Goal: Browse casually

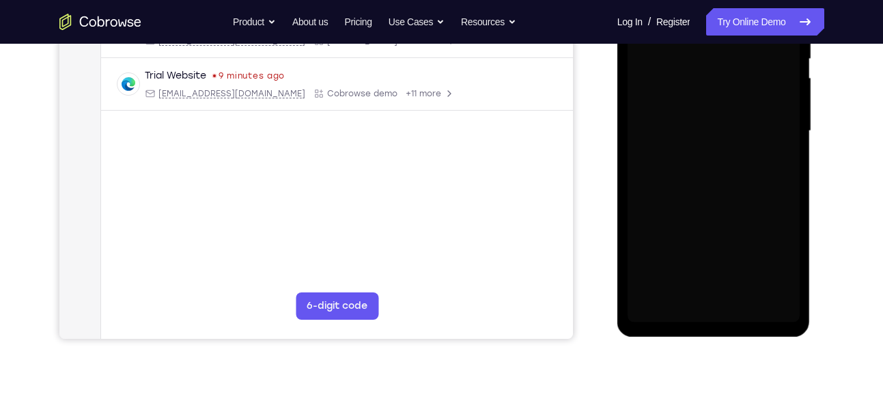
scroll to position [297, 0]
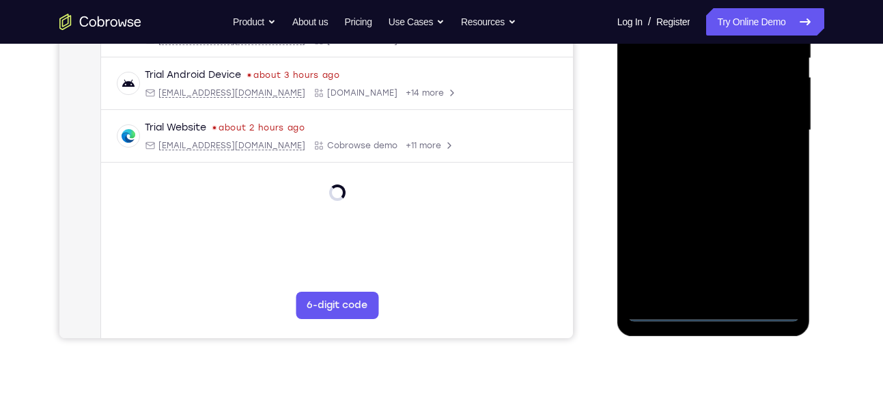
click at [713, 313] on div at bounding box center [714, 130] width 172 height 382
click at [775, 255] on div at bounding box center [714, 130] width 172 height 382
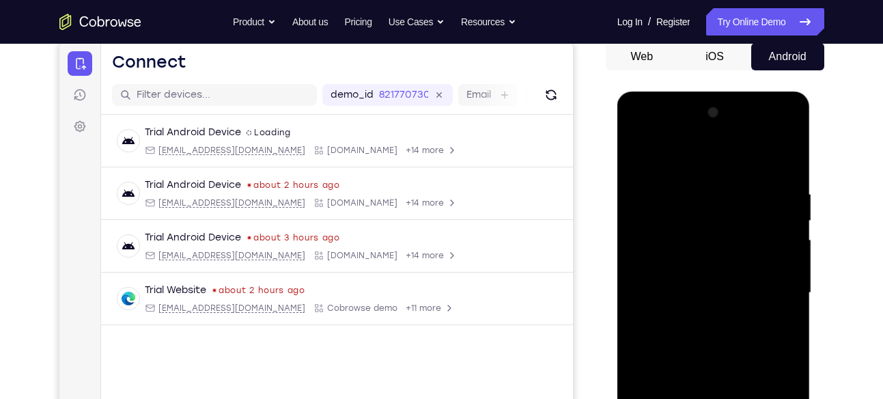
scroll to position [134, 0]
click at [658, 130] on div at bounding box center [714, 293] width 172 height 382
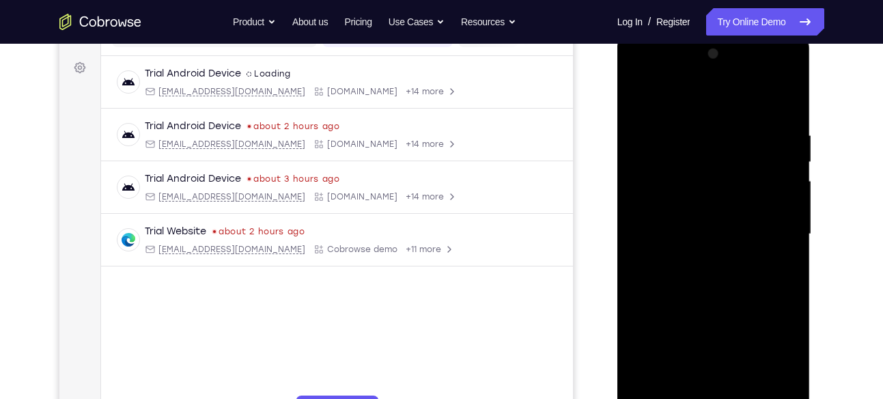
scroll to position [195, 0]
click at [766, 229] on div at bounding box center [714, 233] width 172 height 382
click at [700, 257] on div at bounding box center [714, 233] width 172 height 382
click at [701, 217] on div at bounding box center [714, 233] width 172 height 382
click at [679, 203] on div at bounding box center [714, 233] width 172 height 382
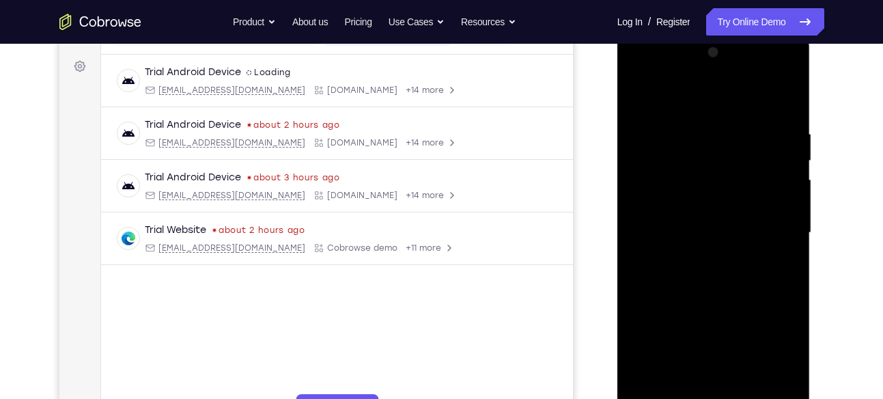
click at [671, 233] on div at bounding box center [714, 233] width 172 height 382
click at [711, 292] on div at bounding box center [714, 233] width 172 height 382
click at [735, 225] on div at bounding box center [714, 233] width 172 height 382
click at [685, 235] on div at bounding box center [714, 233] width 172 height 382
click at [740, 275] on div at bounding box center [714, 233] width 172 height 382
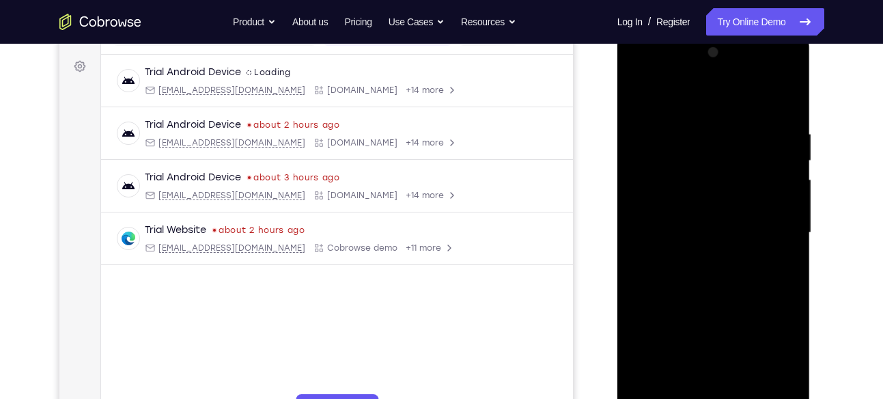
click at [730, 273] on div at bounding box center [714, 233] width 172 height 382
click at [713, 272] on div at bounding box center [714, 233] width 172 height 382
click at [772, 100] on div at bounding box center [714, 233] width 172 height 382
click at [740, 277] on div at bounding box center [714, 233] width 172 height 382
click at [680, 269] on div at bounding box center [714, 233] width 172 height 382
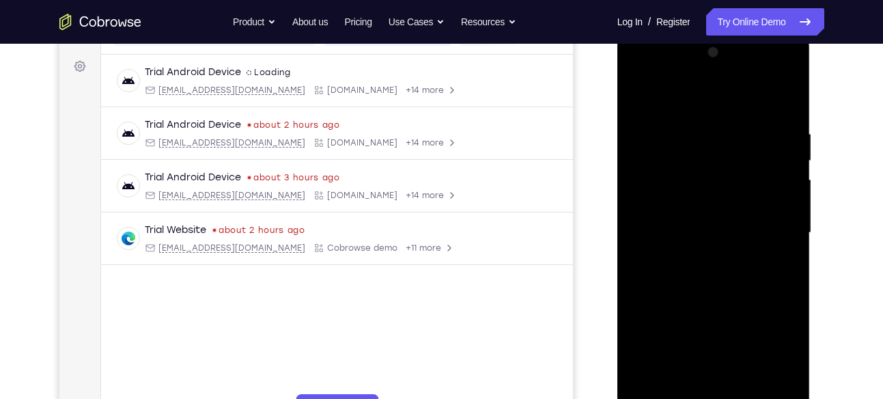
click at [783, 251] on div at bounding box center [714, 233] width 172 height 382
click at [644, 207] on div at bounding box center [714, 233] width 172 height 382
click at [666, 233] on div at bounding box center [714, 233] width 172 height 382
click at [707, 382] on div at bounding box center [714, 233] width 172 height 382
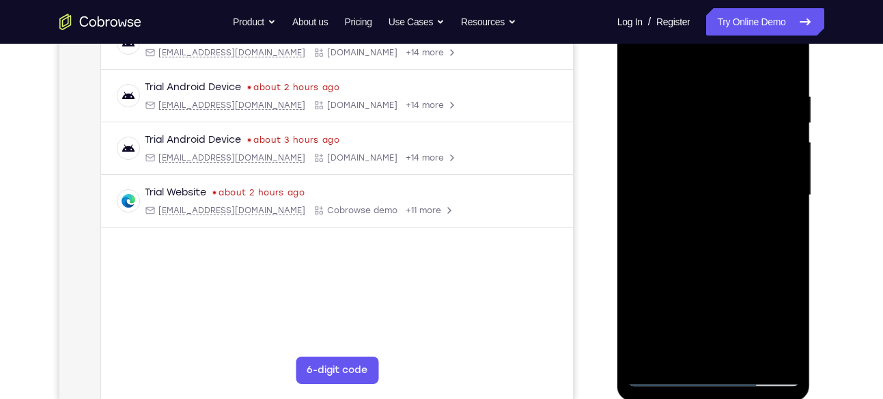
scroll to position [233, 0]
click at [785, 354] on div at bounding box center [714, 194] width 172 height 382
click at [705, 256] on div at bounding box center [714, 194] width 172 height 382
click at [750, 358] on div at bounding box center [714, 194] width 172 height 382
click at [704, 240] on div at bounding box center [714, 194] width 172 height 382
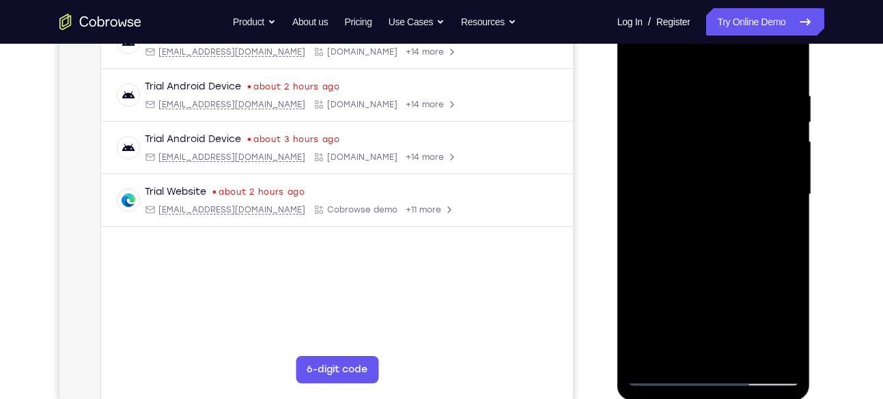
click at [734, 213] on div at bounding box center [714, 194] width 172 height 382
click at [697, 191] on div at bounding box center [714, 194] width 172 height 382
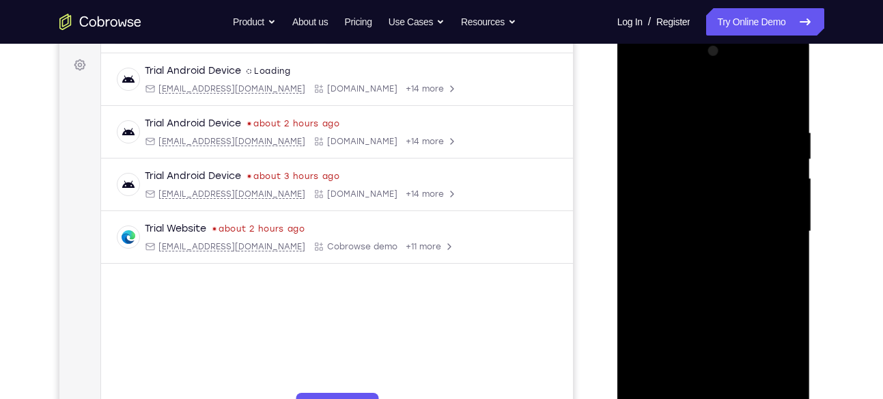
click at [678, 87] on div at bounding box center [714, 231] width 172 height 382
drag, startPoint x: 696, startPoint y: 154, endPoint x: 703, endPoint y: 319, distance: 164.7
click at [703, 319] on div at bounding box center [714, 231] width 172 height 382
drag, startPoint x: 738, startPoint y: 222, endPoint x: 764, endPoint y: 324, distance: 105.8
click at [764, 324] on div at bounding box center [714, 231] width 172 height 382
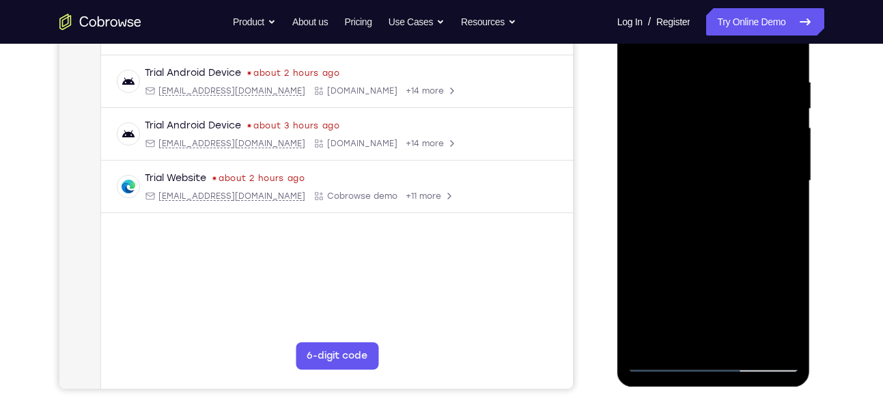
scroll to position [248, 0]
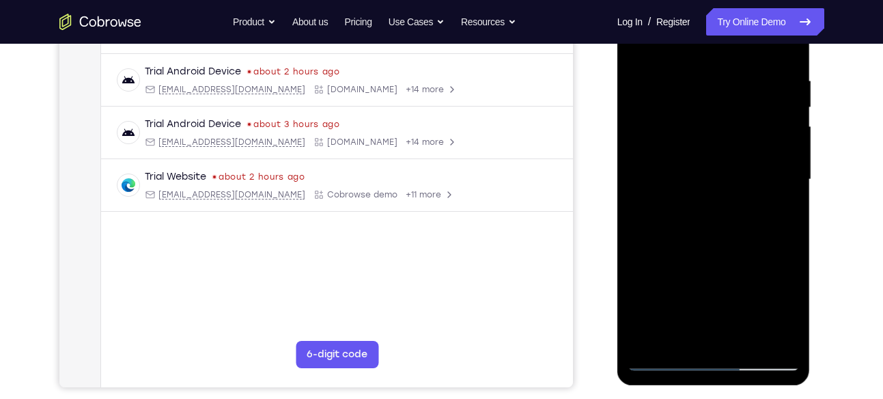
click at [789, 339] on div at bounding box center [714, 179] width 172 height 382
click at [749, 339] on div at bounding box center [714, 179] width 172 height 382
click at [704, 181] on div at bounding box center [714, 179] width 172 height 382
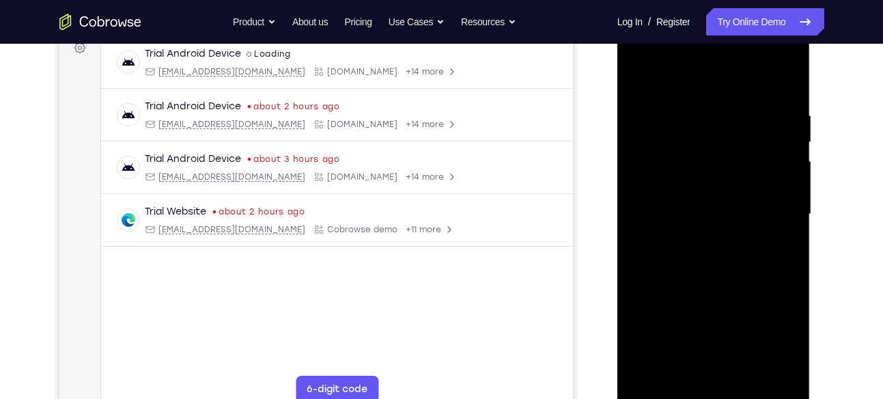
scroll to position [212, 0]
